Goal: Task Accomplishment & Management: Manage account settings

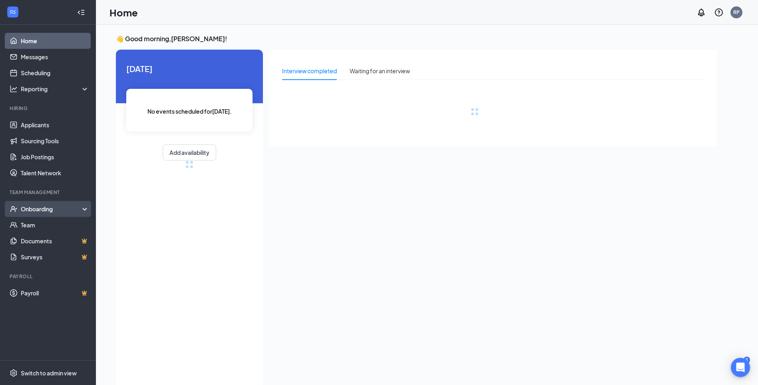
click at [39, 209] on div "Onboarding" at bounding box center [52, 209] width 62 height 8
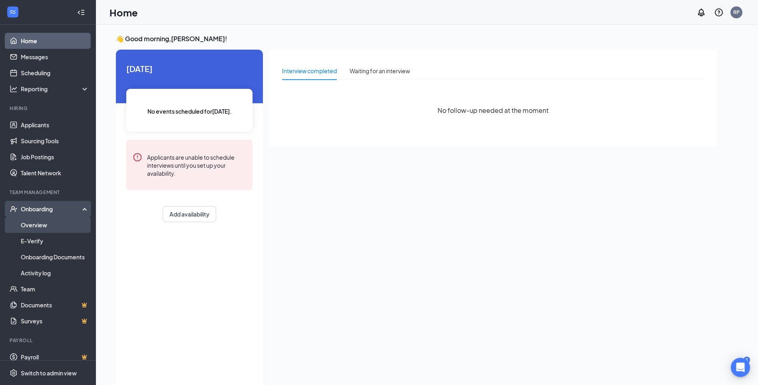
click at [40, 223] on link "Overview" at bounding box center [55, 225] width 68 height 16
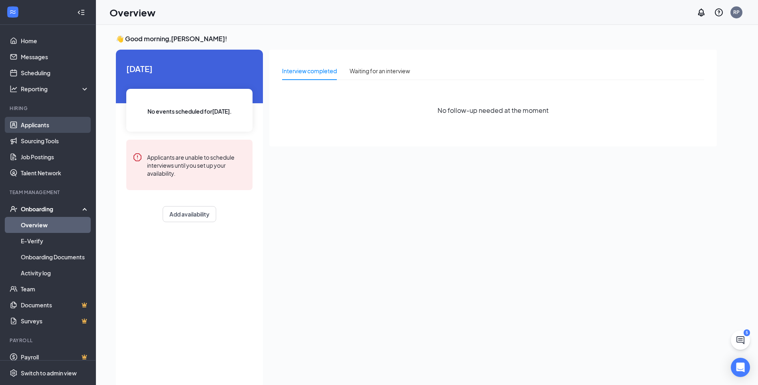
click at [38, 122] on link "Applicants" at bounding box center [55, 125] width 68 height 16
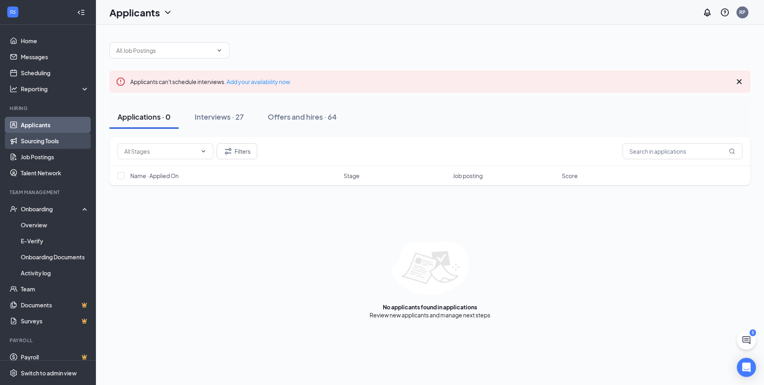
click at [46, 141] on link "Sourcing Tools" at bounding box center [55, 141] width 68 height 16
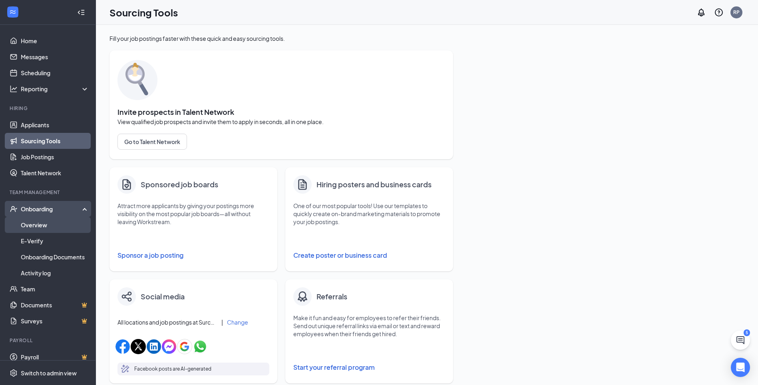
click at [42, 225] on link "Overview" at bounding box center [55, 225] width 68 height 16
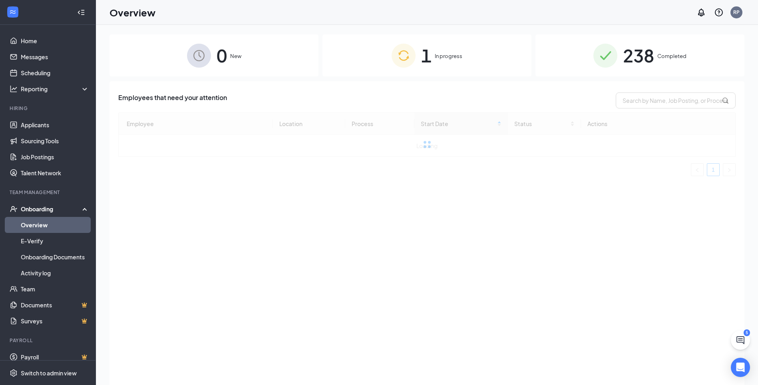
drag, startPoint x: 434, startPoint y: 59, endPoint x: 452, endPoint y: 75, distance: 23.8
click at [434, 60] on div "1 In progress" at bounding box center [427, 55] width 209 height 42
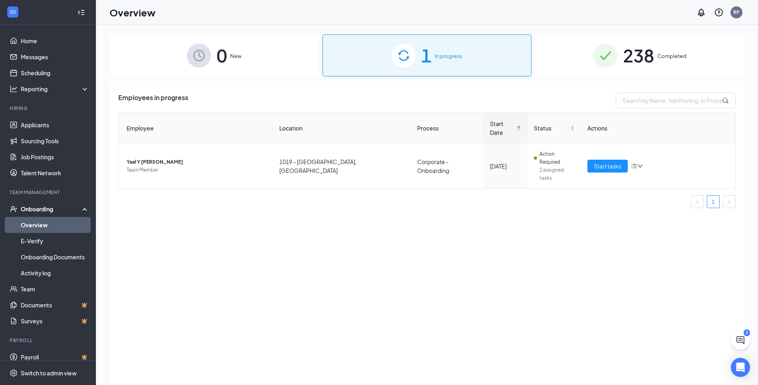
click at [659, 58] on span "Completed" at bounding box center [672, 56] width 29 height 8
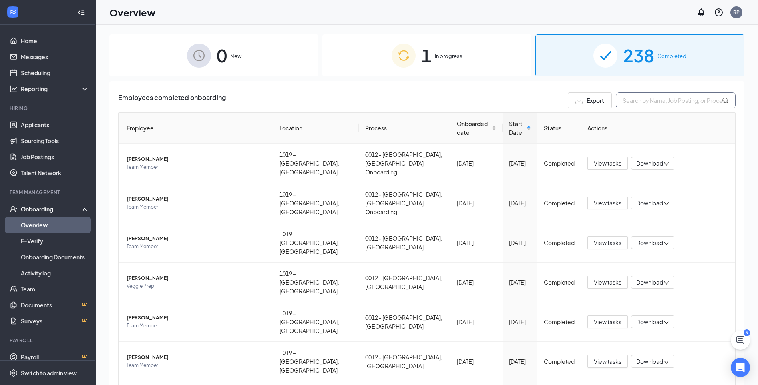
click at [690, 106] on input "text" at bounding box center [676, 100] width 120 height 16
click at [49, 206] on div "Onboarding" at bounding box center [52, 209] width 62 height 8
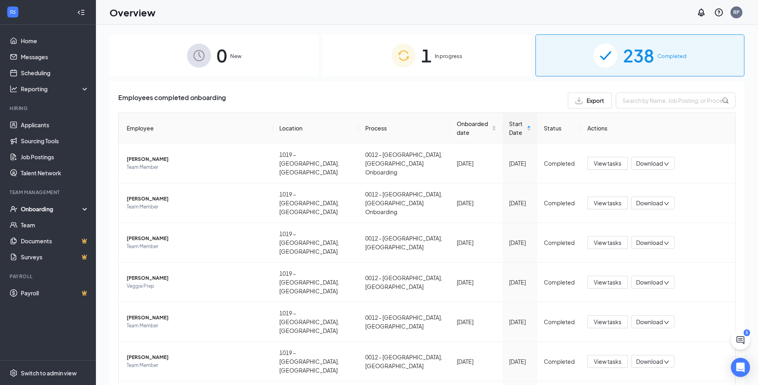
click at [49, 206] on div "Onboarding" at bounding box center [52, 209] width 62 height 8
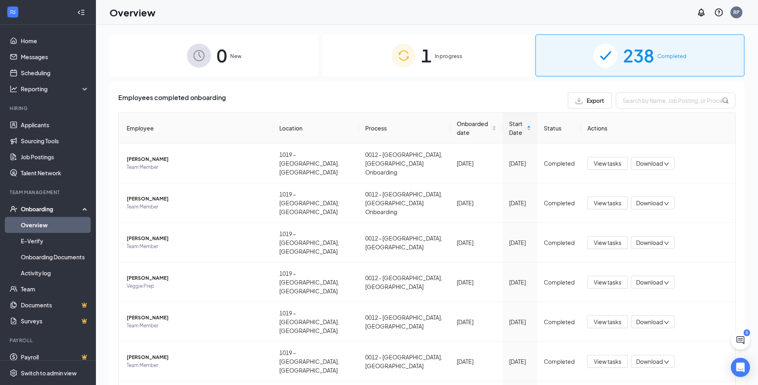
click at [43, 219] on link "Overview" at bounding box center [55, 225] width 68 height 16
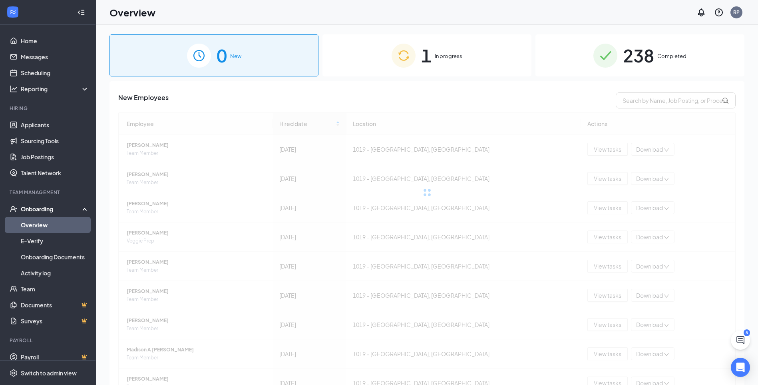
click at [648, 54] on span "238" at bounding box center [638, 56] width 31 height 28
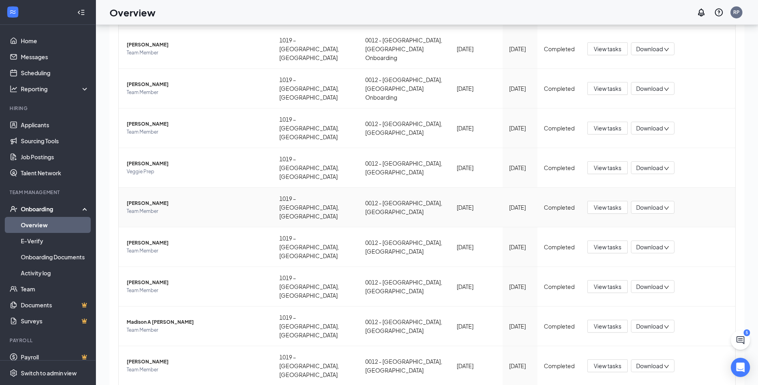
scroll to position [36, 0]
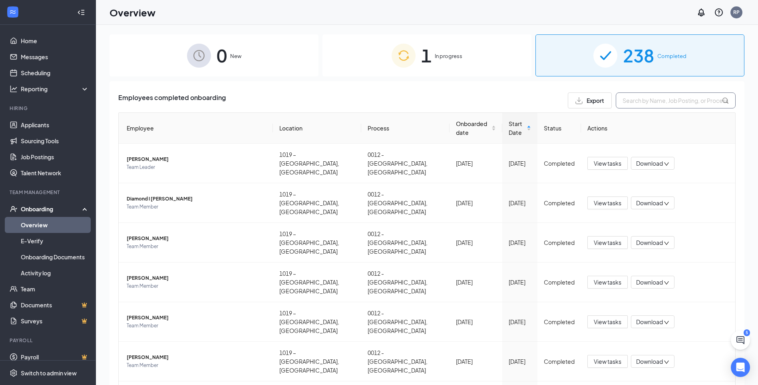
click at [645, 105] on input "text" at bounding box center [676, 100] width 120 height 16
type input "[PERSON_NAME]"
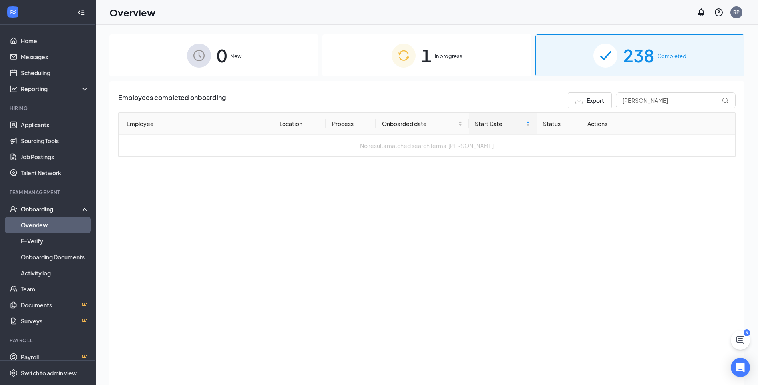
drag, startPoint x: 458, startPoint y: 54, endPoint x: 461, endPoint y: 58, distance: 4.9
click at [458, 54] on span "In progress" at bounding box center [449, 56] width 28 height 8
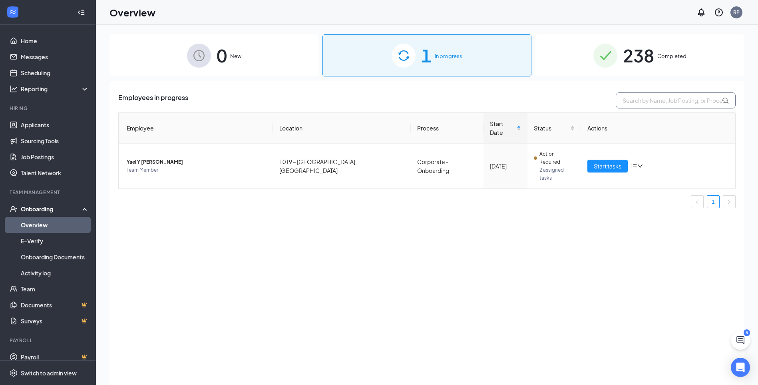
click at [651, 98] on input "text" at bounding box center [676, 100] width 120 height 16
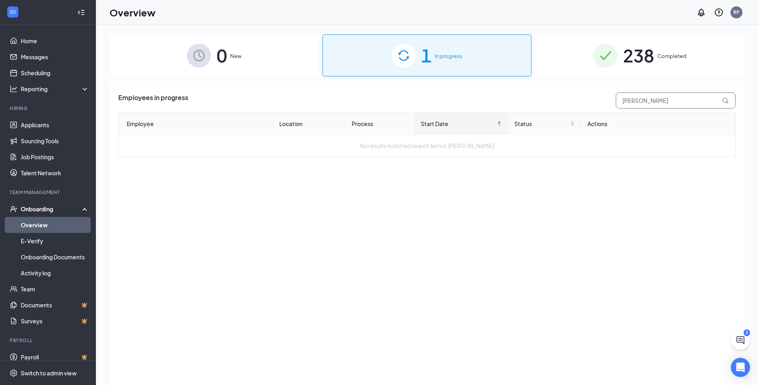
type input "[PERSON_NAME]"
click at [628, 49] on span "238" at bounding box center [638, 56] width 31 height 28
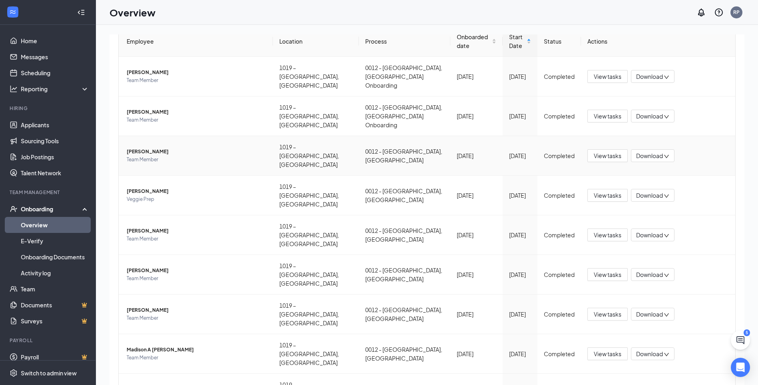
scroll to position [94, 0]
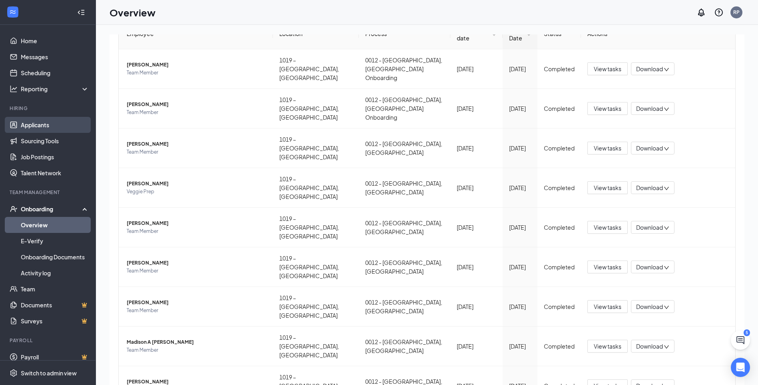
drag, startPoint x: 34, startPoint y: 127, endPoint x: 44, endPoint y: 126, distance: 9.3
click at [34, 127] on link "Applicants" at bounding box center [55, 125] width 68 height 16
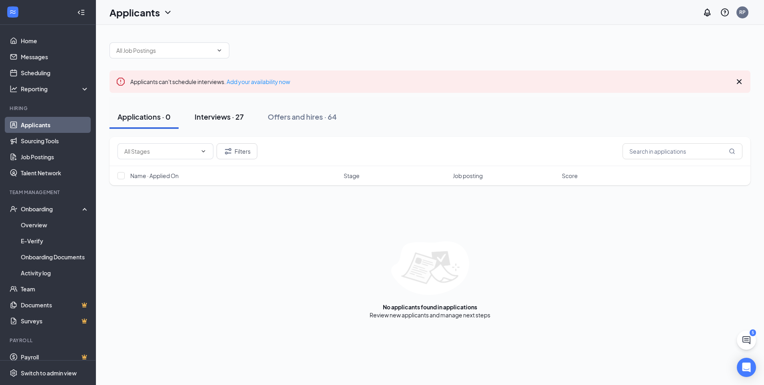
click at [201, 118] on div "Interviews · 27" at bounding box center [219, 117] width 49 height 10
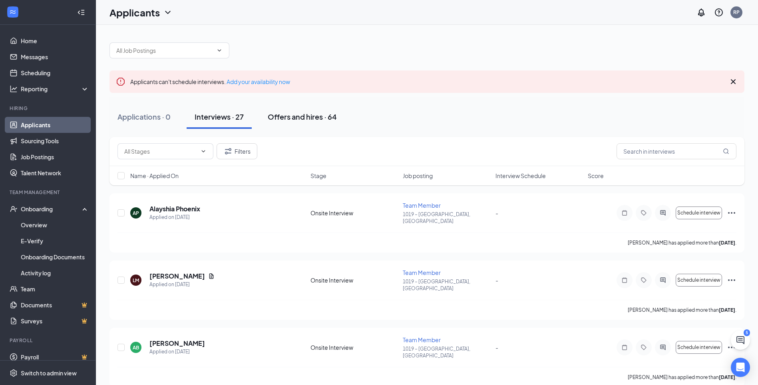
click at [306, 117] on div "Offers and hires · 64" at bounding box center [302, 117] width 69 height 10
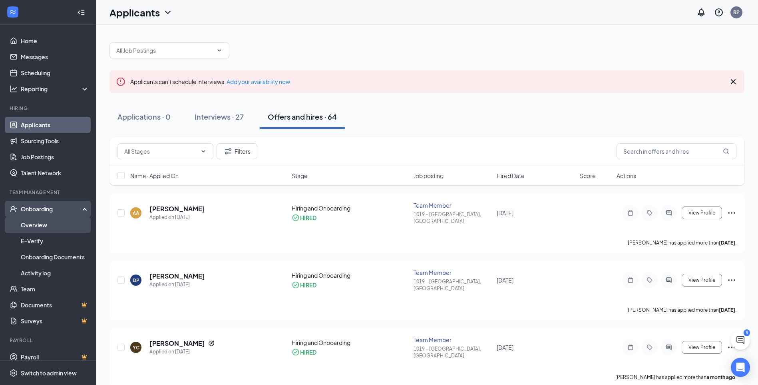
click at [33, 220] on link "Overview" at bounding box center [55, 225] width 68 height 16
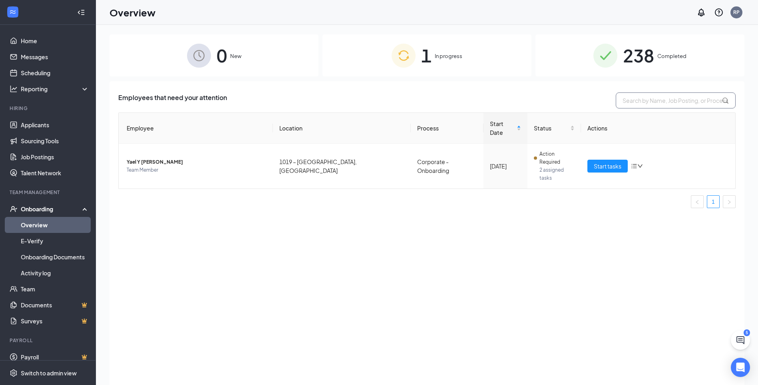
click at [636, 99] on input "text" at bounding box center [676, 100] width 120 height 16
type input "DEMARI"
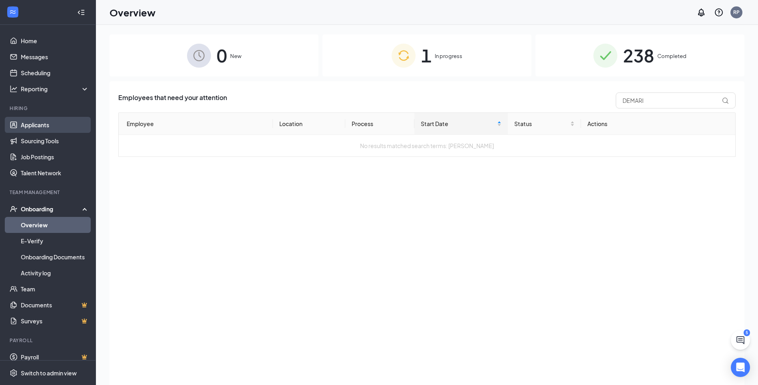
click at [38, 122] on link "Applicants" at bounding box center [55, 125] width 68 height 16
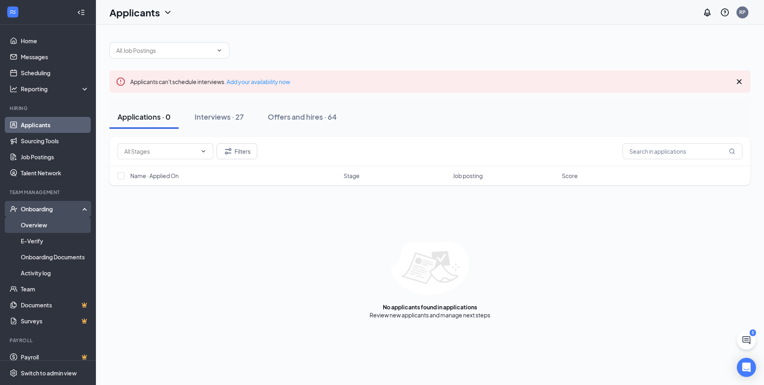
click at [28, 233] on link "Overview" at bounding box center [55, 225] width 68 height 16
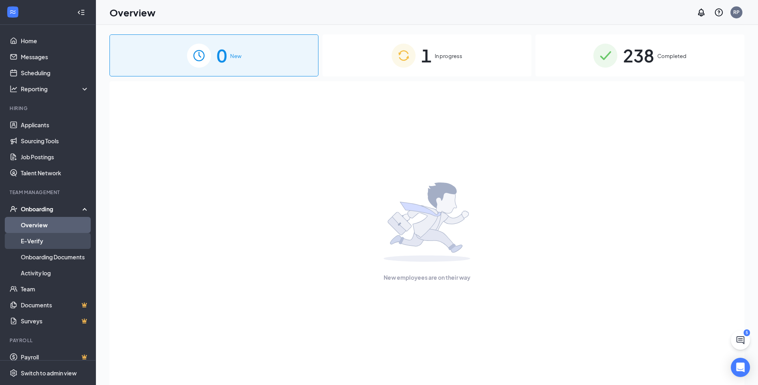
click at [29, 239] on link "E-Verify" at bounding box center [55, 241] width 68 height 16
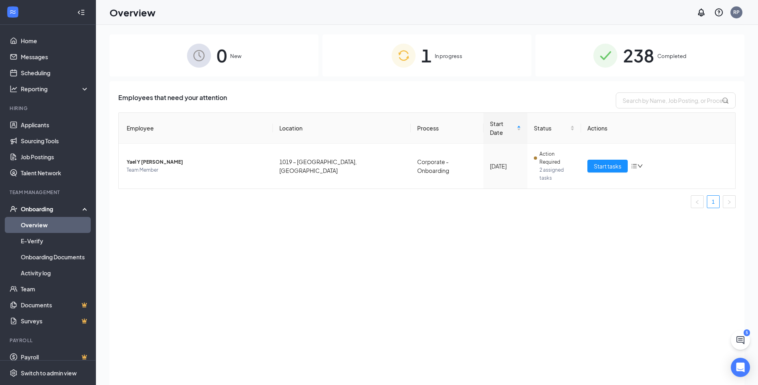
click at [652, 59] on span "238" at bounding box center [638, 56] width 31 height 28
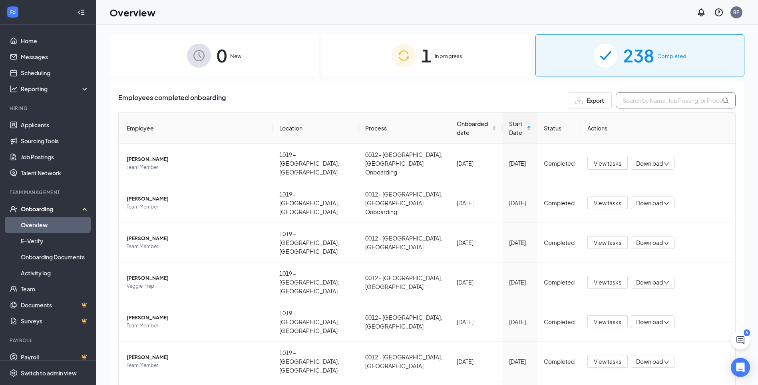
click at [641, 100] on input "text" at bounding box center [676, 100] width 120 height 16
type input "DEMARI"
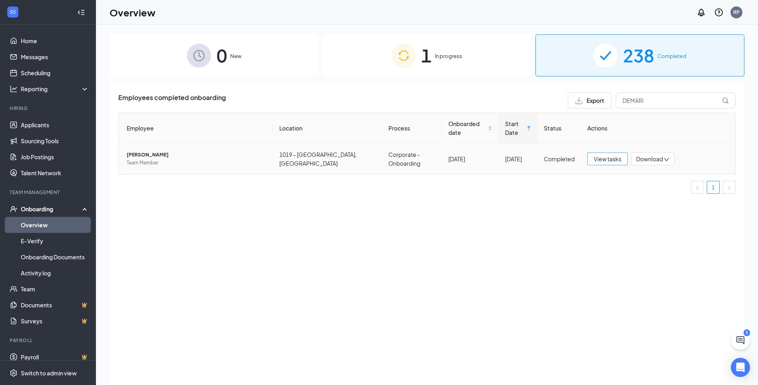
click at [610, 154] on span "View tasks" at bounding box center [608, 158] width 28 height 9
